Goal: Navigation & Orientation: Find specific page/section

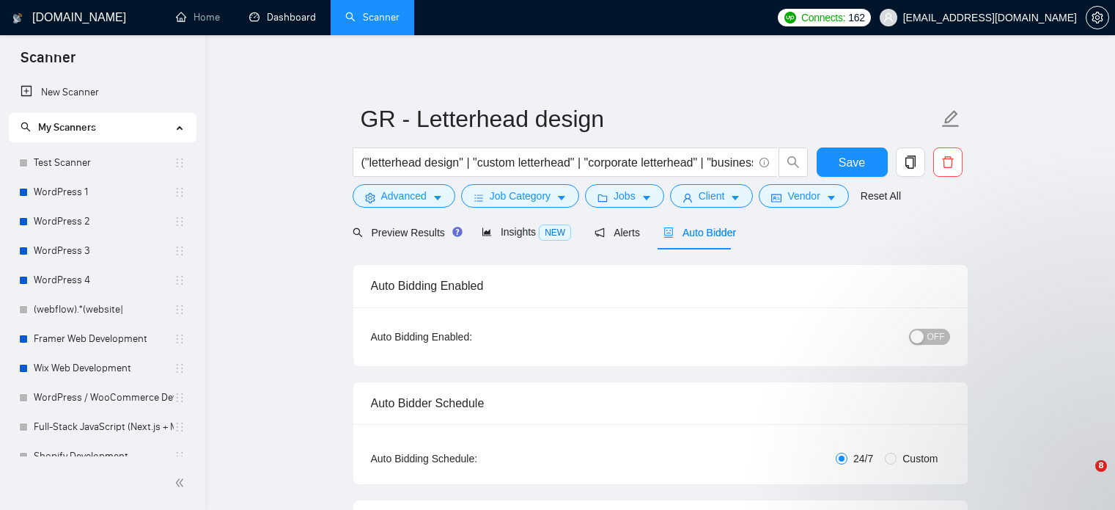
click at [274, 23] on link "Dashboard" at bounding box center [282, 17] width 67 height 12
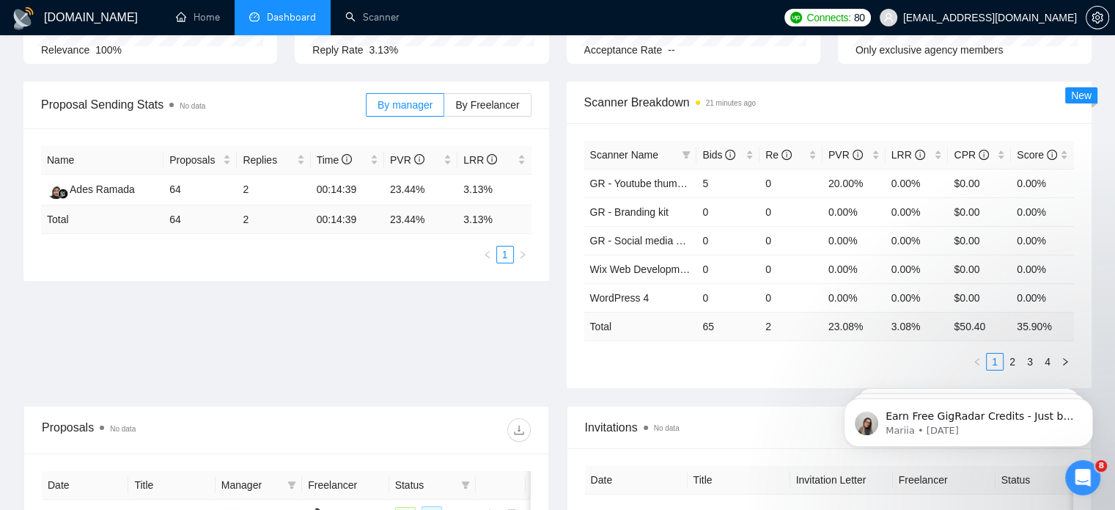
scroll to position [169, 0]
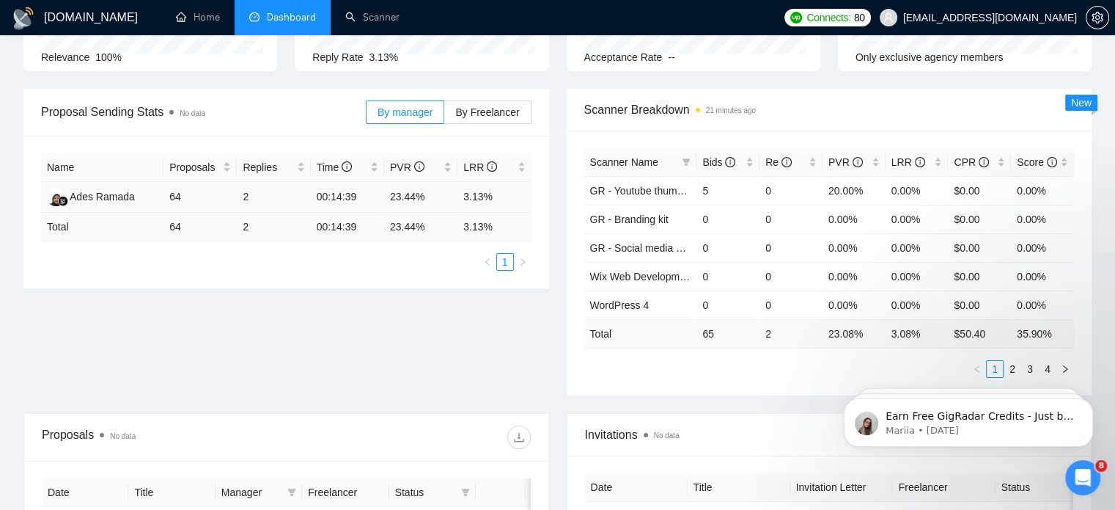
click at [480, 196] on td "3.13%" at bounding box center [494, 197] width 73 height 31
click at [416, 203] on td "23.44%" at bounding box center [420, 197] width 73 height 31
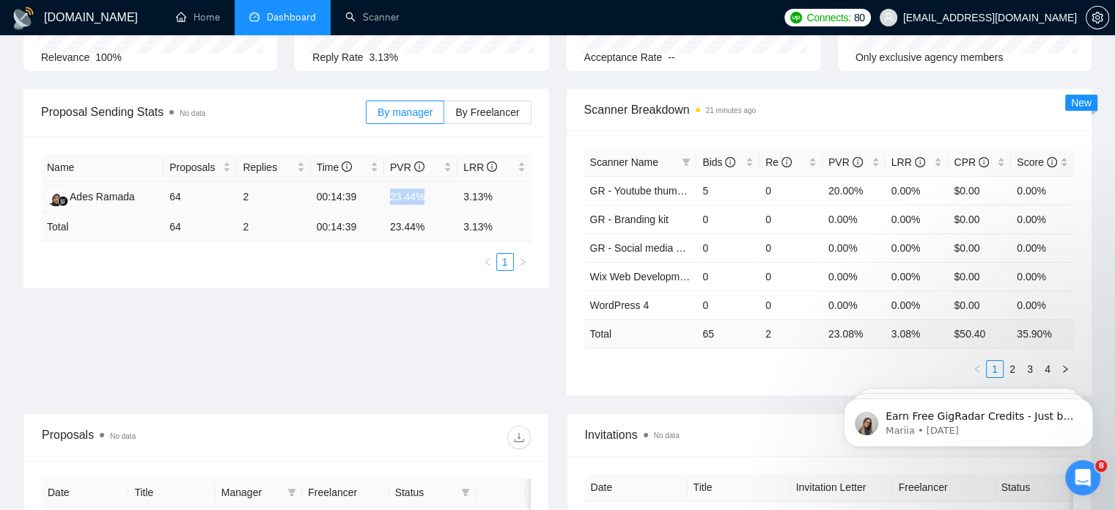
click at [416, 203] on td "23.44%" at bounding box center [420, 197] width 73 height 31
click at [488, 203] on td "3.13%" at bounding box center [494, 197] width 73 height 31
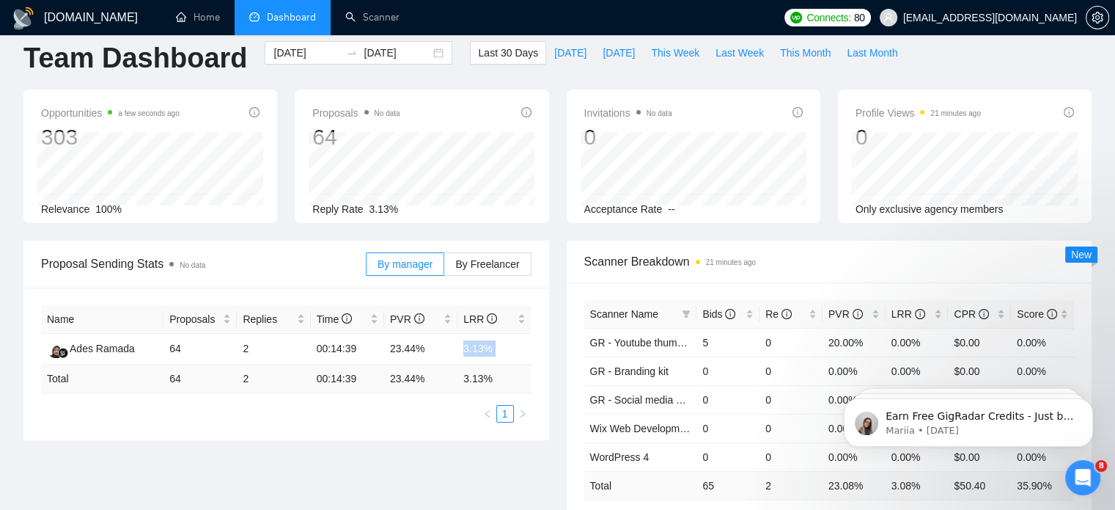
scroll to position [0, 0]
